Goal: Transaction & Acquisition: Purchase product/service

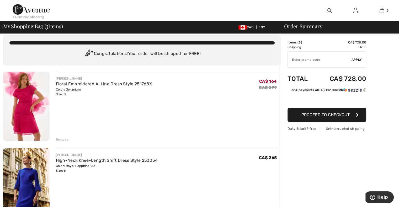
scroll to position [15, 0]
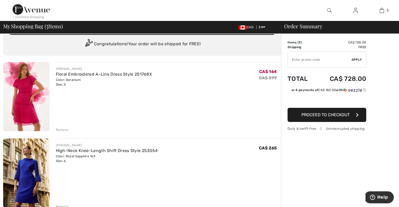
click at [31, 86] on img at bounding box center [26, 96] width 46 height 69
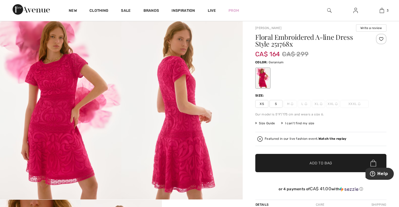
scroll to position [5, 0]
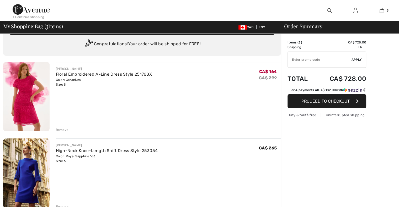
click at [31, 166] on img at bounding box center [26, 173] width 46 height 69
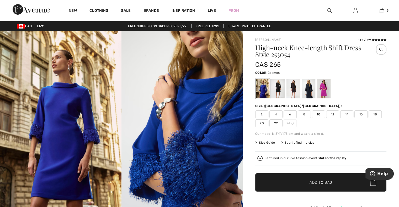
click at [322, 86] on div at bounding box center [324, 89] width 14 height 20
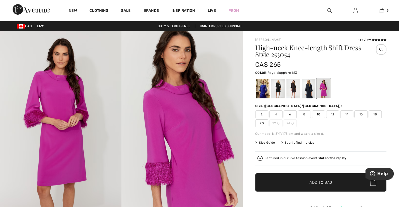
click at [264, 96] on div at bounding box center [263, 89] width 14 height 20
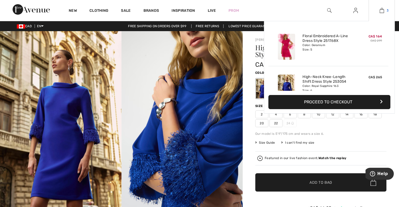
click at [383, 12] on img at bounding box center [381, 10] width 4 height 6
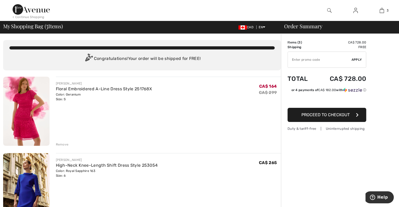
click at [27, 111] on img at bounding box center [26, 111] width 46 height 69
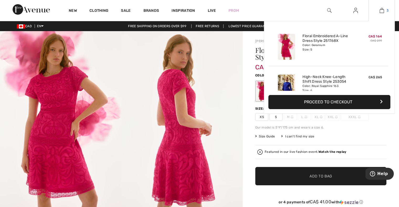
click at [381, 12] on img at bounding box center [381, 10] width 4 height 6
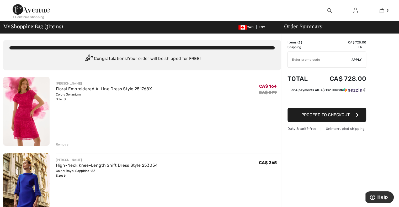
click at [20, 181] on img at bounding box center [26, 187] width 46 height 69
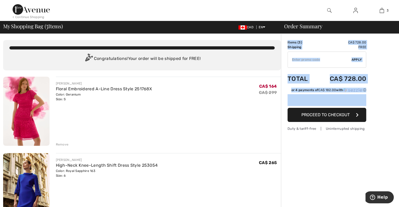
drag, startPoint x: 398, startPoint y: 78, endPoint x: 402, endPoint y: 88, distance: 10.6
click at [398, 98] on html "We value your privacy We use cookies to enhance your browsing experience, serve…" at bounding box center [199, 103] width 399 height 207
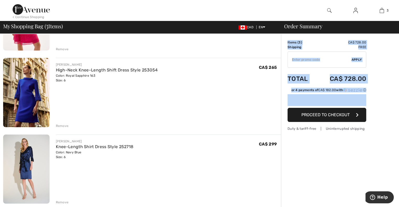
scroll to position [97, 0]
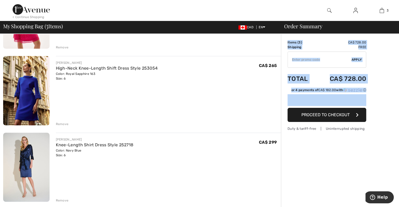
click at [24, 155] on img at bounding box center [26, 167] width 46 height 69
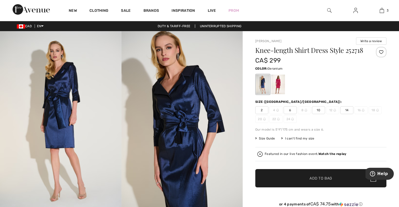
click at [276, 87] on div at bounding box center [278, 85] width 14 height 20
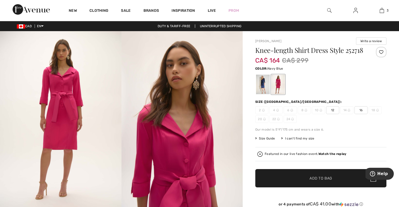
click at [260, 85] on div at bounding box center [263, 85] width 14 height 20
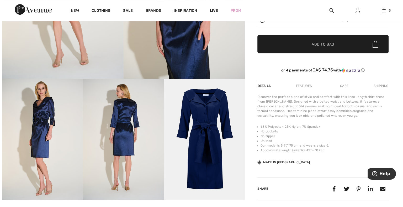
scroll to position [146, 0]
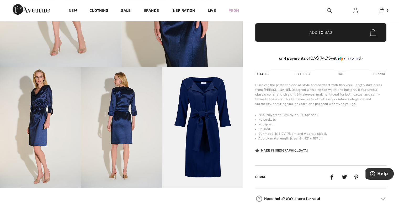
click at [212, 139] on img at bounding box center [202, 127] width 81 height 121
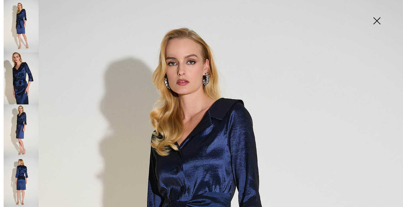
scroll to position [0, 0]
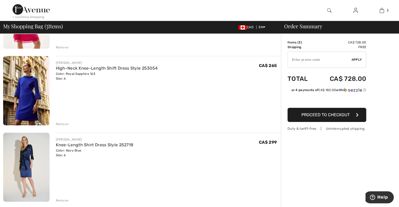
click at [24, 150] on img at bounding box center [26, 167] width 46 height 69
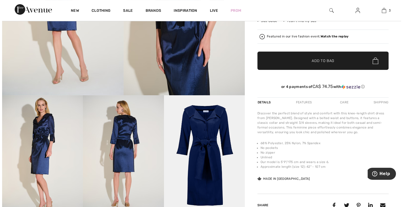
scroll to position [132, 0]
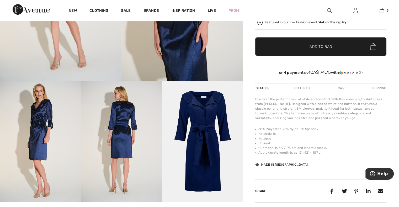
click at [213, 114] on img at bounding box center [202, 141] width 81 height 121
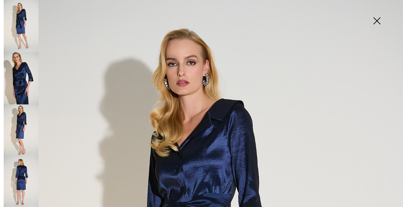
scroll to position [0, 0]
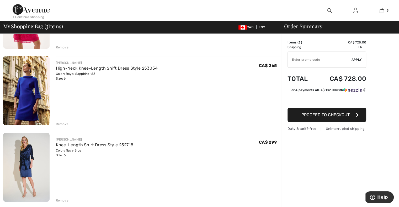
click at [22, 167] on img at bounding box center [26, 167] width 46 height 69
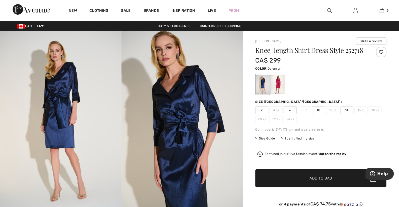
click at [280, 84] on div at bounding box center [278, 85] width 14 height 20
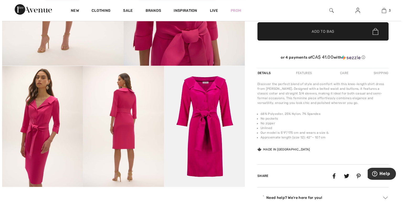
scroll to position [149, 0]
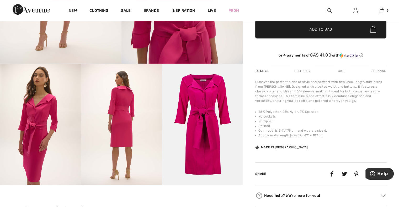
click at [115, 105] on img at bounding box center [121, 124] width 81 height 121
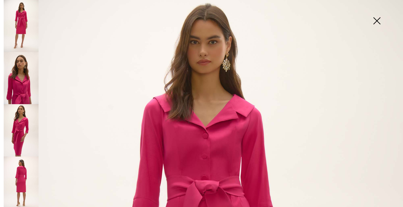
scroll to position [15, 0]
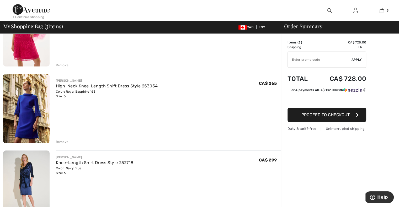
scroll to position [97, 0]
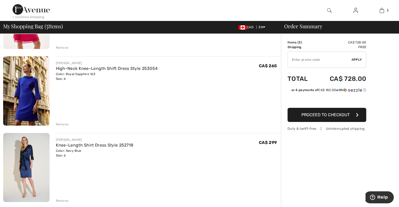
click at [16, 164] on img at bounding box center [26, 167] width 46 height 69
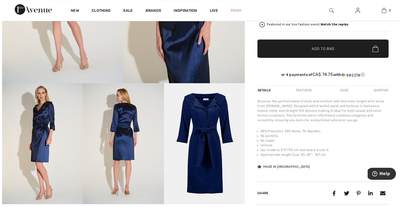
scroll to position [141, 0]
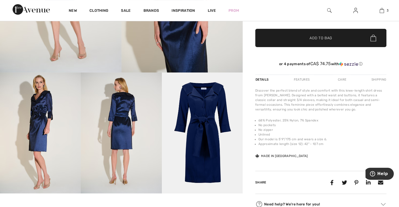
click at [37, 117] on img at bounding box center [40, 133] width 81 height 121
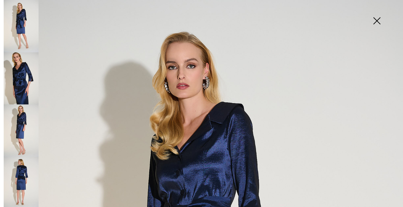
click at [25, 37] on img at bounding box center [21, 26] width 35 height 52
click at [20, 71] on img at bounding box center [21, 78] width 35 height 52
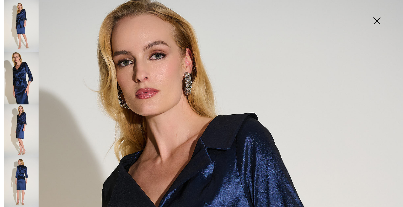
click at [15, 117] on img at bounding box center [21, 131] width 35 height 52
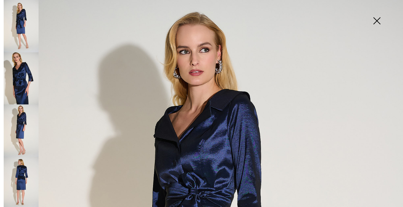
click at [13, 161] on img at bounding box center [21, 183] width 35 height 52
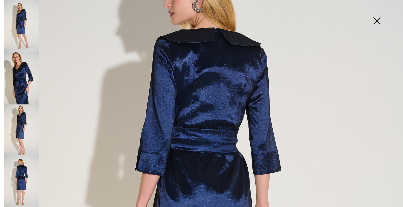
scroll to position [65, 0]
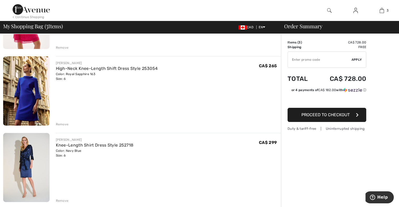
click at [35, 163] on img at bounding box center [26, 167] width 46 height 69
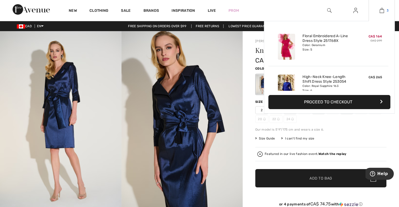
click at [378, 11] on link "3" at bounding box center [382, 10] width 26 height 6
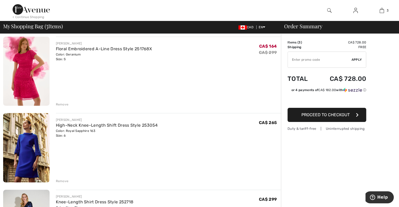
scroll to position [42, 0]
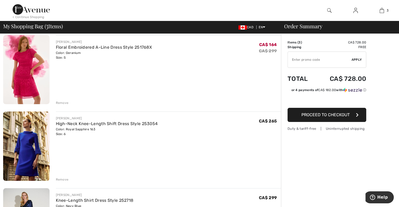
click at [31, 141] on img at bounding box center [26, 146] width 46 height 69
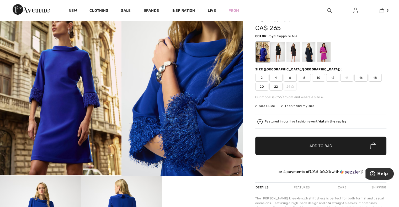
scroll to position [34, 0]
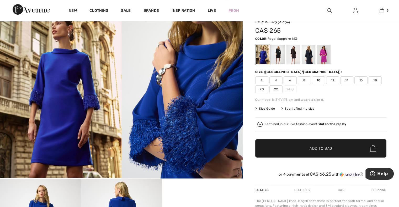
click at [268, 107] on span "Size Guide" at bounding box center [265, 108] width 20 height 5
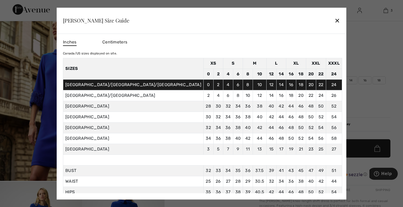
click at [334, 19] on div "✕" at bounding box center [337, 20] width 6 height 11
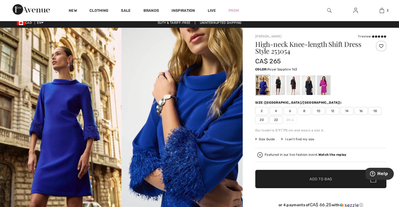
scroll to position [0, 0]
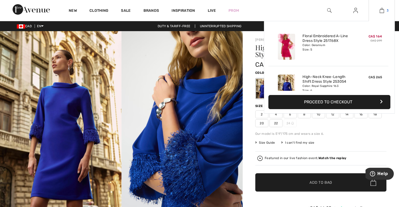
click at [380, 12] on img at bounding box center [381, 10] width 4 height 6
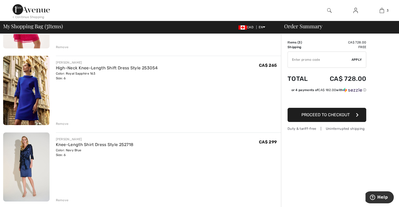
scroll to position [99, 0]
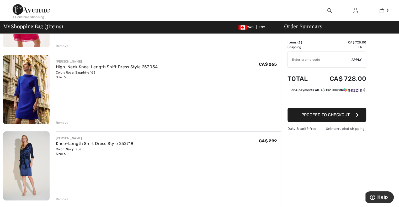
click at [19, 156] on img at bounding box center [26, 166] width 46 height 69
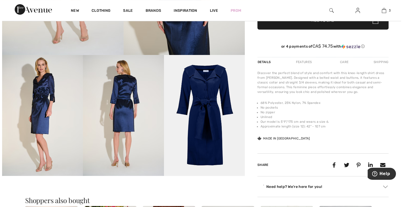
scroll to position [160, 0]
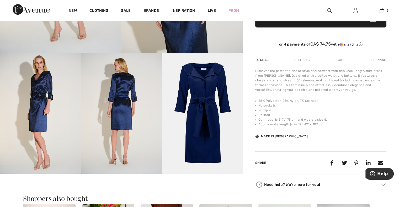
click at [202, 110] on img at bounding box center [202, 113] width 81 height 121
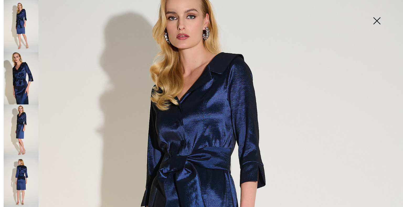
scroll to position [47, 0]
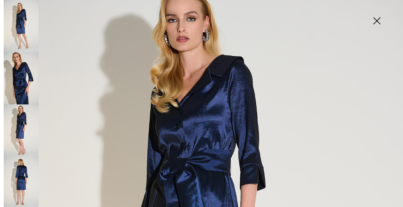
drag, startPoint x: 19, startPoint y: 128, endPoint x: 17, endPoint y: 135, distance: 7.0
click at [19, 129] on img at bounding box center [21, 131] width 35 height 52
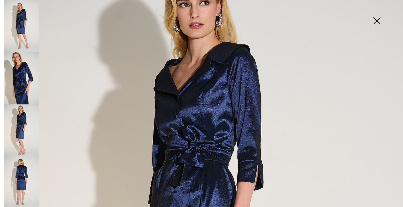
click at [17, 163] on img at bounding box center [21, 183] width 35 height 52
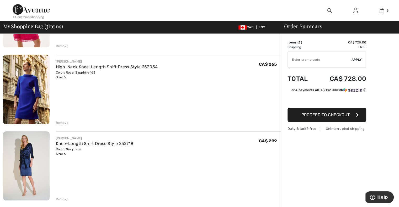
click at [31, 161] on img at bounding box center [26, 166] width 46 height 69
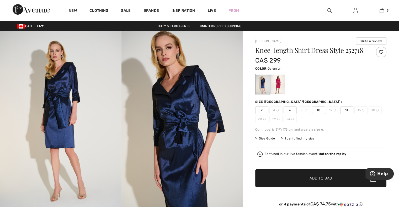
click at [278, 84] on div at bounding box center [278, 85] width 14 height 20
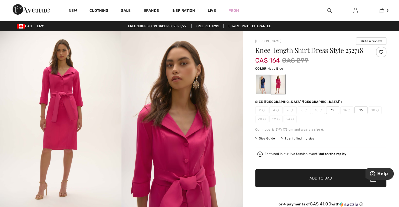
click at [262, 88] on div at bounding box center [263, 85] width 14 height 20
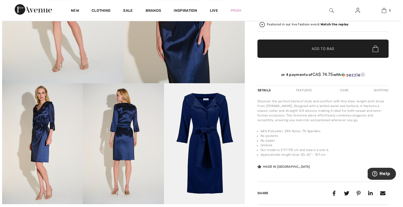
scroll to position [132, 0]
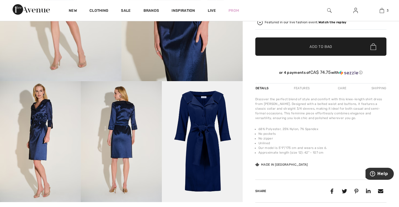
click at [209, 117] on img at bounding box center [202, 141] width 81 height 121
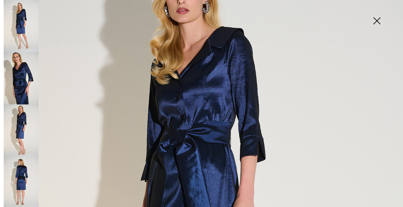
scroll to position [0, 0]
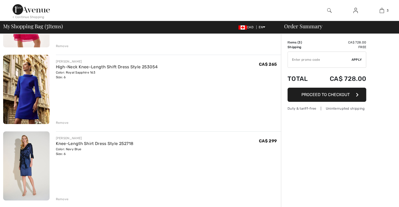
scroll to position [99, 0]
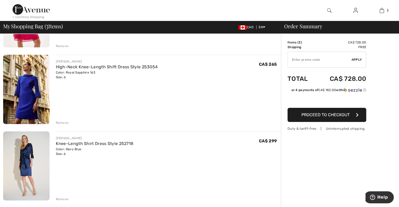
click at [21, 85] on img at bounding box center [26, 89] width 46 height 69
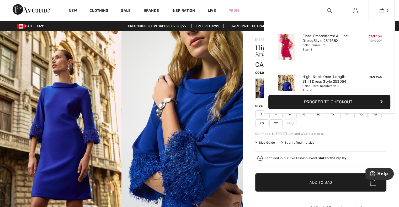
click at [383, 10] on img at bounding box center [381, 10] width 4 height 6
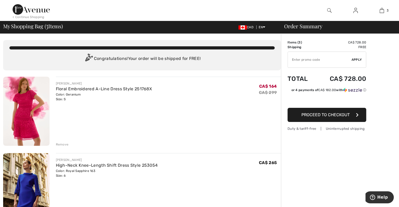
click at [17, 117] on img at bounding box center [26, 111] width 46 height 69
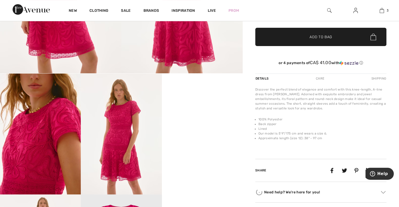
scroll to position [142, 0]
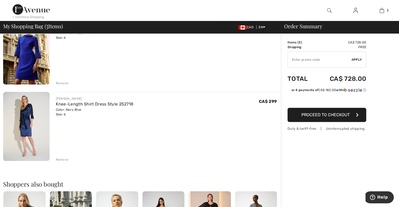
scroll to position [141, 0]
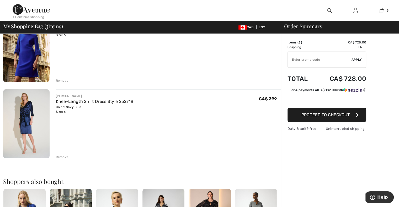
click at [23, 122] on img at bounding box center [26, 123] width 46 height 69
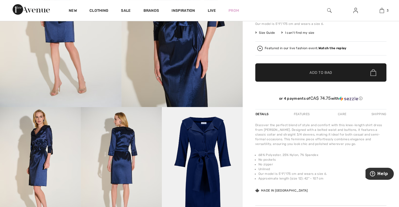
scroll to position [101, 0]
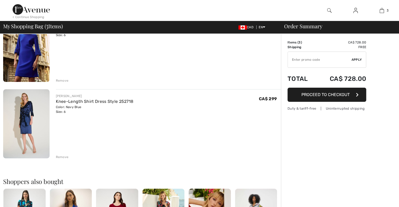
scroll to position [141, 0]
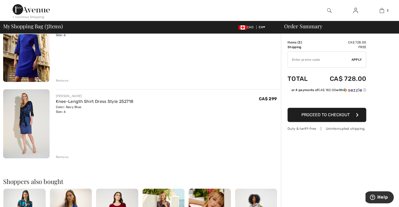
click at [15, 57] on img at bounding box center [26, 47] width 46 height 69
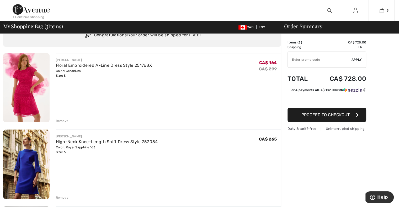
scroll to position [16, 0]
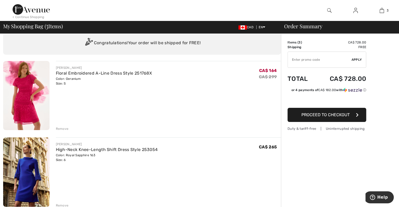
click at [28, 94] on img at bounding box center [26, 95] width 46 height 69
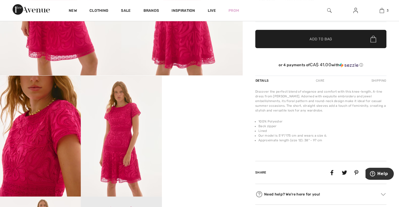
scroll to position [139, 0]
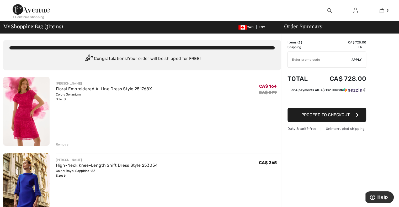
click at [20, 117] on img at bounding box center [26, 111] width 46 height 69
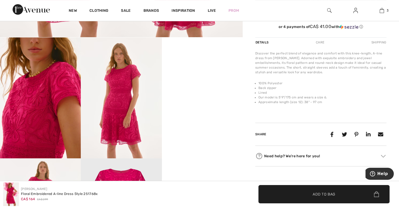
scroll to position [175, 0]
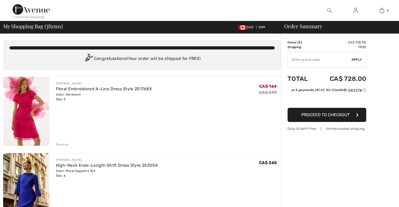
click at [14, 184] on img at bounding box center [26, 187] width 46 height 69
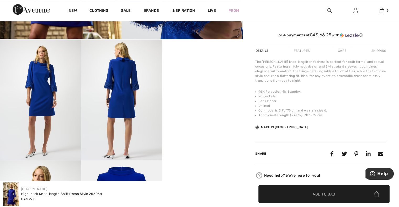
scroll to position [176, 0]
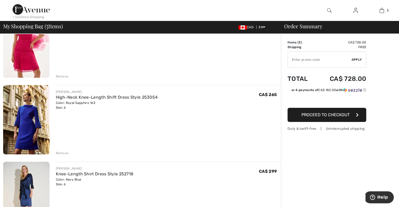
scroll to position [84, 0]
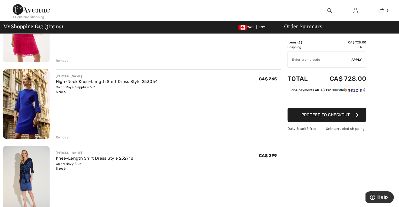
click at [26, 179] on img at bounding box center [26, 180] width 46 height 69
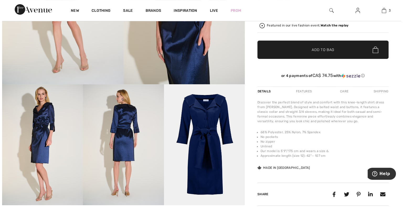
scroll to position [130, 0]
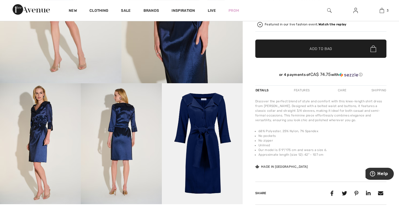
click at [200, 132] on img at bounding box center [202, 143] width 81 height 121
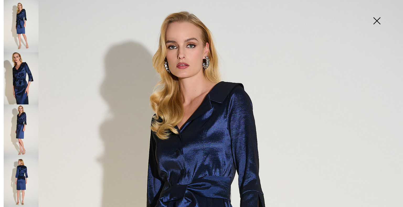
scroll to position [19, 0]
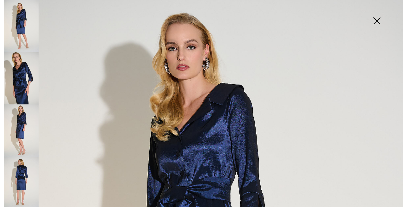
click at [26, 34] on img at bounding box center [21, 26] width 35 height 52
click at [20, 69] on img at bounding box center [21, 78] width 35 height 52
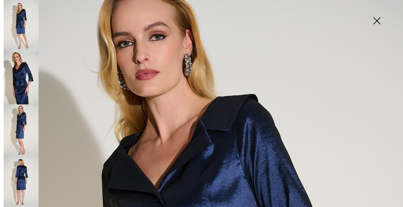
click at [24, 120] on img at bounding box center [21, 131] width 35 height 52
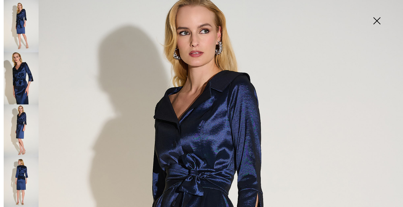
click at [19, 171] on img at bounding box center [21, 183] width 35 height 52
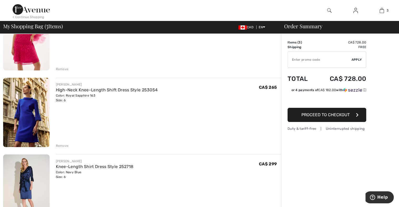
scroll to position [76, 0]
click at [26, 133] on img at bounding box center [26, 112] width 46 height 69
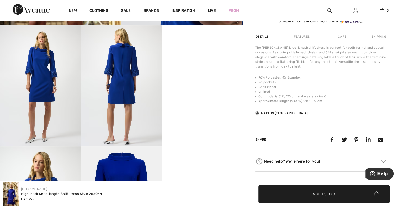
scroll to position [189, 0]
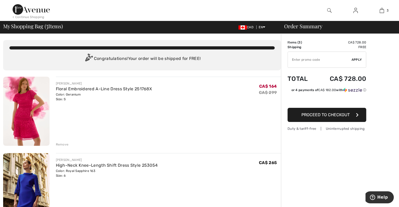
click at [28, 132] on img at bounding box center [26, 111] width 46 height 69
click at [31, 194] on img at bounding box center [26, 187] width 46 height 69
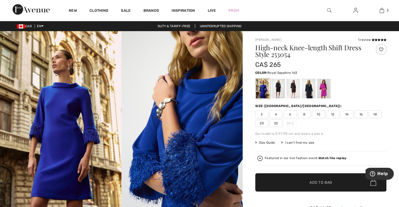
click at [363, 40] on div "1 review" at bounding box center [372, 39] width 28 height 5
click at [385, 39] on icon at bounding box center [384, 40] width 3 height 3
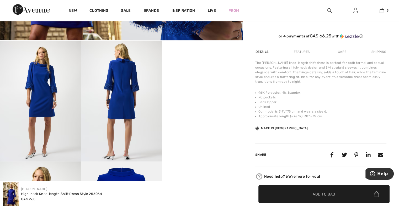
scroll to position [144, 0]
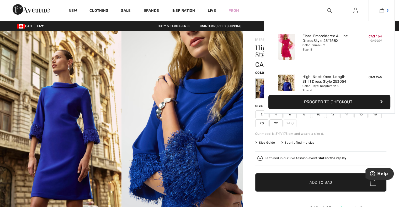
click at [385, 10] on link "3" at bounding box center [382, 10] width 26 height 6
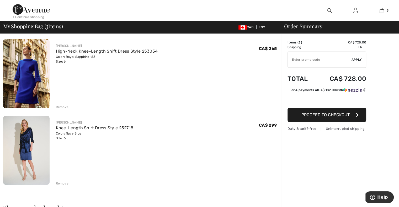
scroll to position [121, 0]
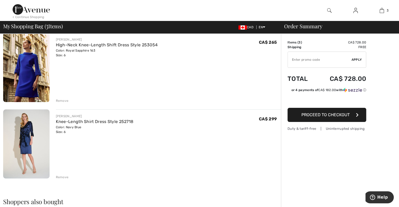
click at [23, 144] on img at bounding box center [26, 144] width 46 height 69
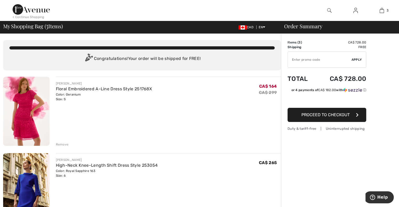
click at [20, 111] on img at bounding box center [26, 111] width 46 height 69
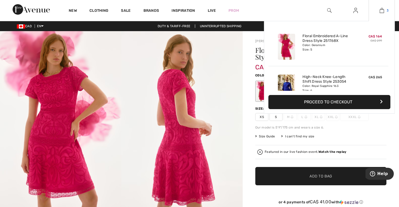
click at [385, 8] on link "3" at bounding box center [382, 10] width 26 height 6
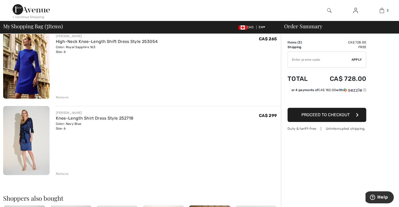
scroll to position [128, 0]
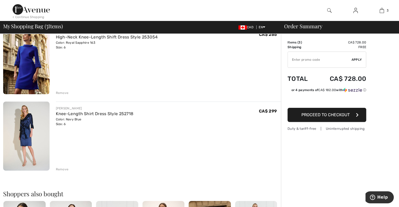
click at [33, 134] on img at bounding box center [26, 136] width 46 height 69
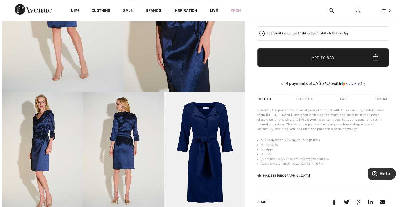
scroll to position [136, 0]
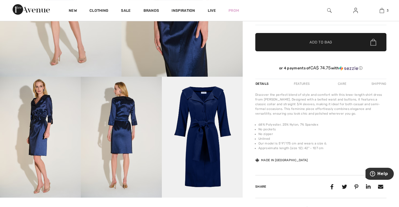
click at [210, 156] on img at bounding box center [202, 137] width 81 height 121
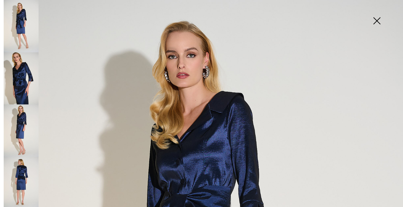
scroll to position [0, 0]
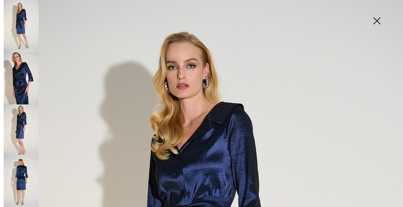
click at [16, 72] on img at bounding box center [21, 78] width 35 height 52
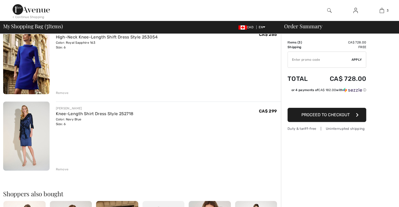
click at [31, 53] on img at bounding box center [26, 59] width 46 height 69
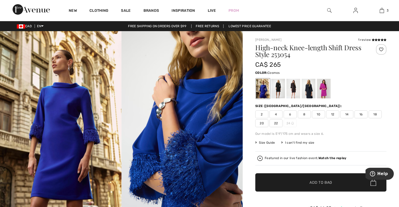
click at [325, 94] on div at bounding box center [324, 89] width 14 height 20
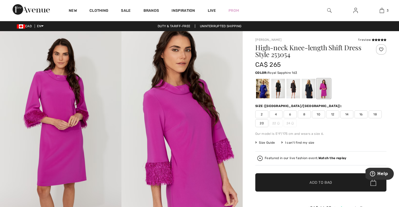
click at [263, 87] on div at bounding box center [263, 89] width 14 height 20
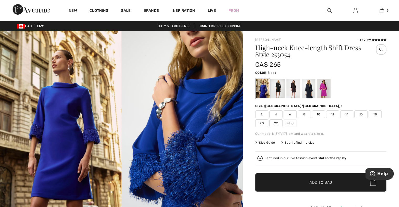
click at [281, 90] on div at bounding box center [278, 89] width 14 height 20
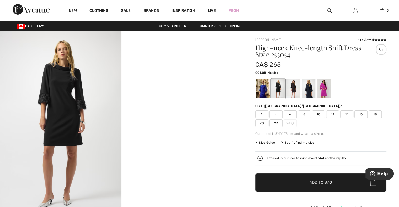
click at [297, 87] on div at bounding box center [293, 89] width 14 height 20
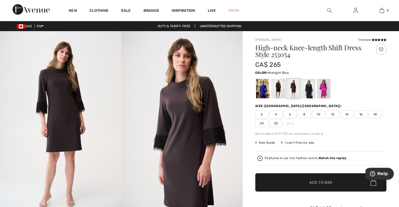
click at [306, 87] on div at bounding box center [308, 89] width 14 height 20
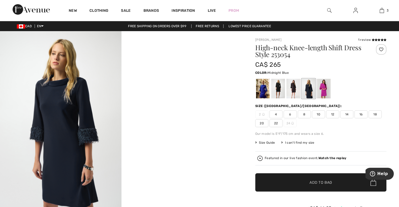
click at [305, 89] on div at bounding box center [308, 89] width 14 height 20
click at [325, 91] on div at bounding box center [324, 89] width 14 height 20
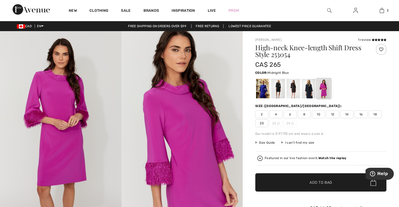
click at [307, 92] on div at bounding box center [308, 89] width 14 height 20
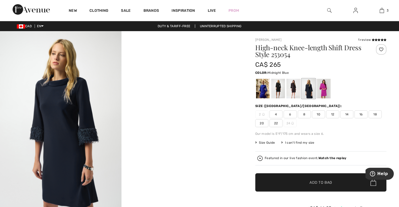
drag, startPoint x: 399, startPoint y: 33, endPoint x: 402, endPoint y: 62, distance: 29.6
click at [398, 67] on html "We value your privacy We use cookies to enhance your browsing experience, serve…" at bounding box center [199, 103] width 399 height 207
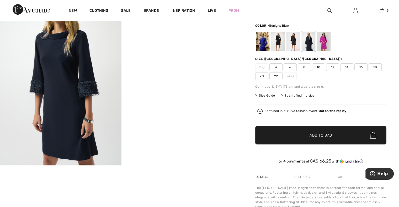
scroll to position [12, 0]
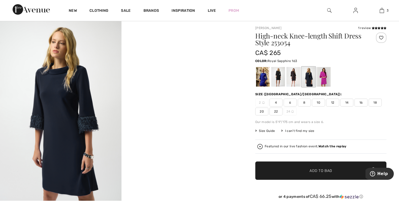
click at [263, 82] on div at bounding box center [263, 77] width 14 height 20
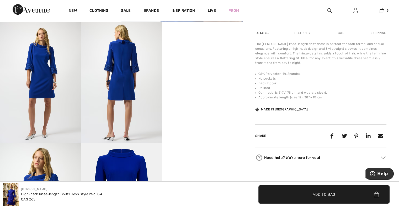
scroll to position [0, 0]
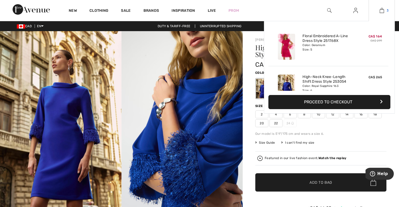
click at [385, 9] on link "3" at bounding box center [382, 10] width 26 height 6
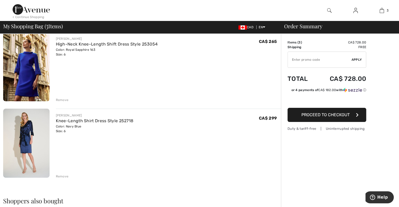
scroll to position [121, 0]
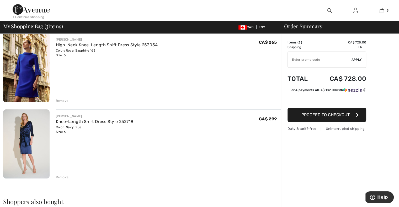
click at [19, 144] on img at bounding box center [26, 144] width 46 height 69
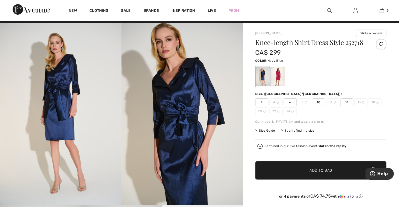
scroll to position [6, 0]
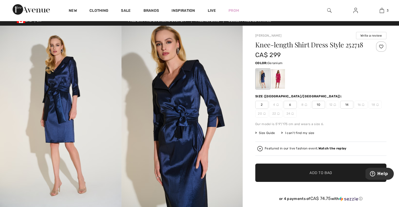
click at [278, 82] on div at bounding box center [278, 79] width 14 height 20
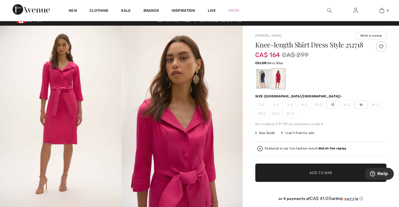
click at [266, 84] on div at bounding box center [263, 79] width 14 height 20
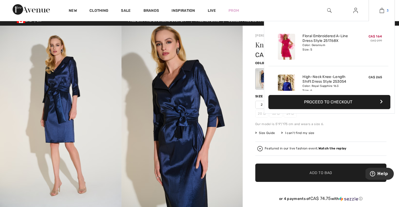
click at [380, 11] on img at bounding box center [381, 10] width 4 height 6
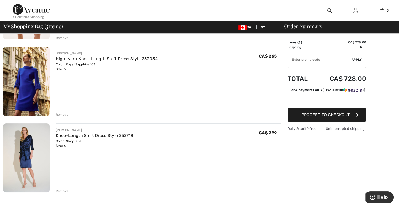
scroll to position [107, 0]
click at [30, 158] on img at bounding box center [26, 157] width 46 height 69
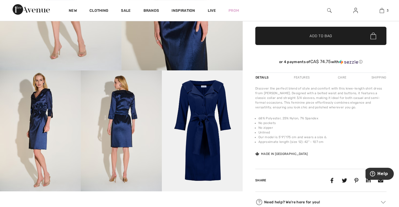
scroll to position [142, 0]
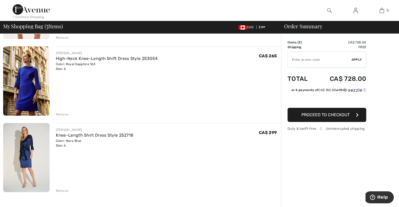
click at [19, 76] on img at bounding box center [26, 80] width 46 height 69
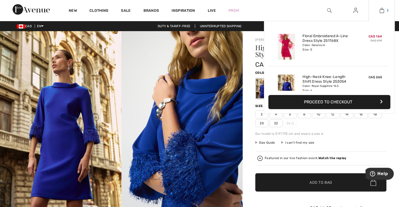
click at [380, 12] on img at bounding box center [381, 10] width 4 height 6
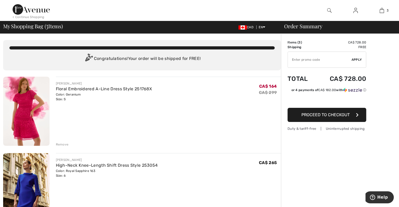
click at [25, 129] on img at bounding box center [26, 111] width 46 height 69
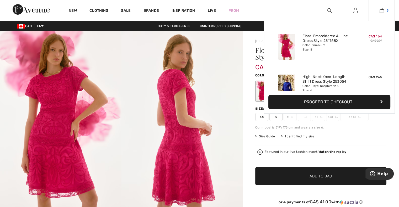
click at [383, 13] on img at bounding box center [381, 10] width 4 height 6
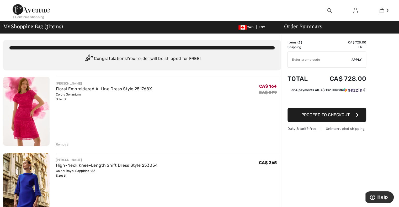
click at [32, 174] on img at bounding box center [26, 187] width 46 height 69
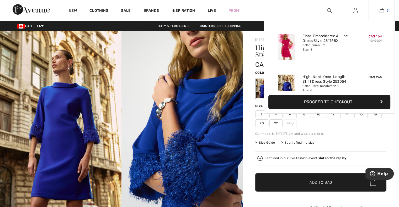
click at [382, 9] on img at bounding box center [381, 10] width 4 height 6
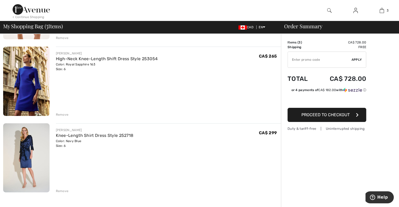
scroll to position [147, 0]
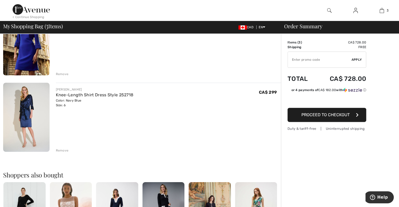
click at [21, 115] on img at bounding box center [26, 117] width 46 height 69
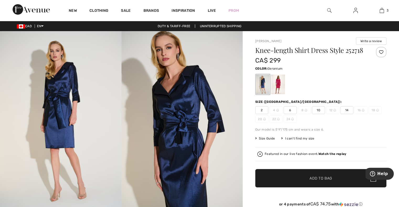
click at [275, 86] on div at bounding box center [278, 85] width 14 height 20
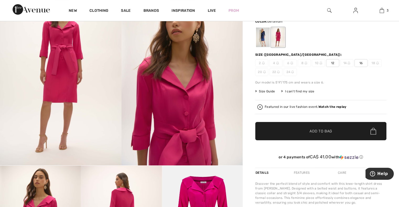
scroll to position [19, 0]
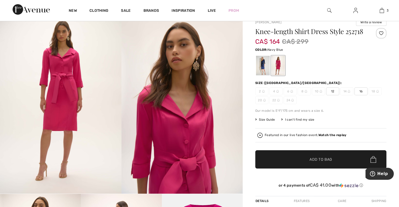
click at [268, 66] on div at bounding box center [263, 66] width 14 height 20
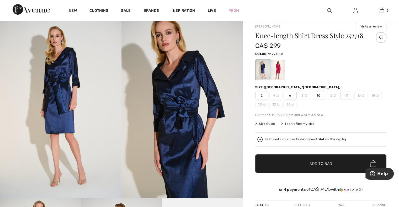
scroll to position [16, 0]
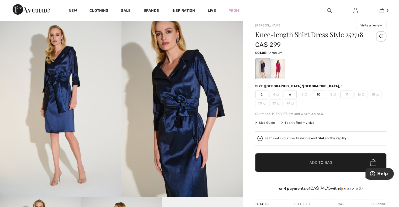
click at [279, 66] on div at bounding box center [278, 69] width 14 height 20
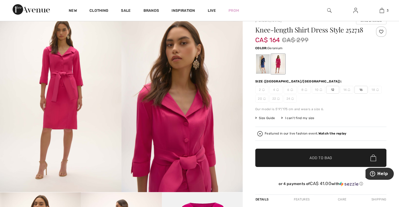
scroll to position [0, 0]
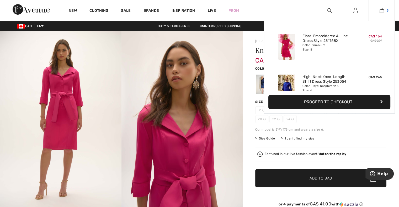
click at [379, 10] on img at bounding box center [381, 10] width 4 height 6
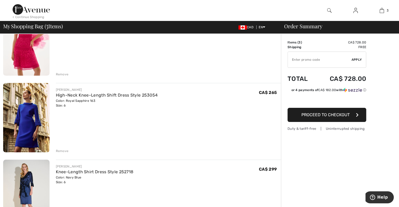
scroll to position [74, 0]
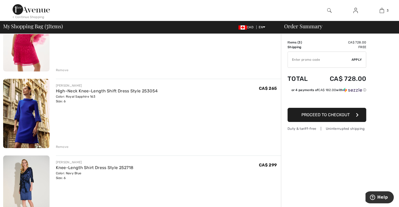
click at [23, 106] on img at bounding box center [26, 113] width 46 height 69
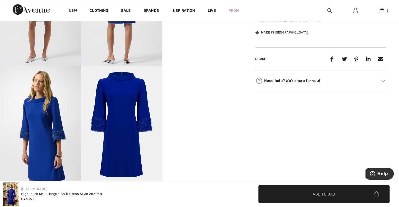
scroll to position [267, 0]
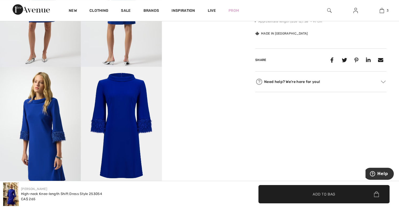
drag, startPoint x: 397, startPoint y: 57, endPoint x: 399, endPoint y: 70, distance: 12.9
click at [287, 191] on span "✔ Added to Bag Add to Bag" at bounding box center [323, 194] width 131 height 18
click at [376, 34] on div "The Joseph Ribkoff knee-length shift dress is perfect for both formal and casua…" at bounding box center [320, 1] width 131 height 71
click at [287, 199] on span "✔ Added to Bag Add to Bag" at bounding box center [323, 194] width 131 height 18
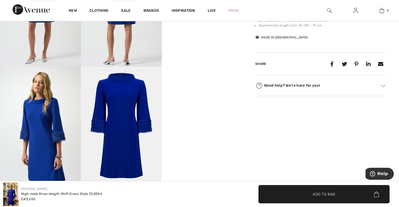
click at [19, 82] on img at bounding box center [40, 127] width 81 height 121
